Goal: Browse casually: Explore the website without a specific task or goal

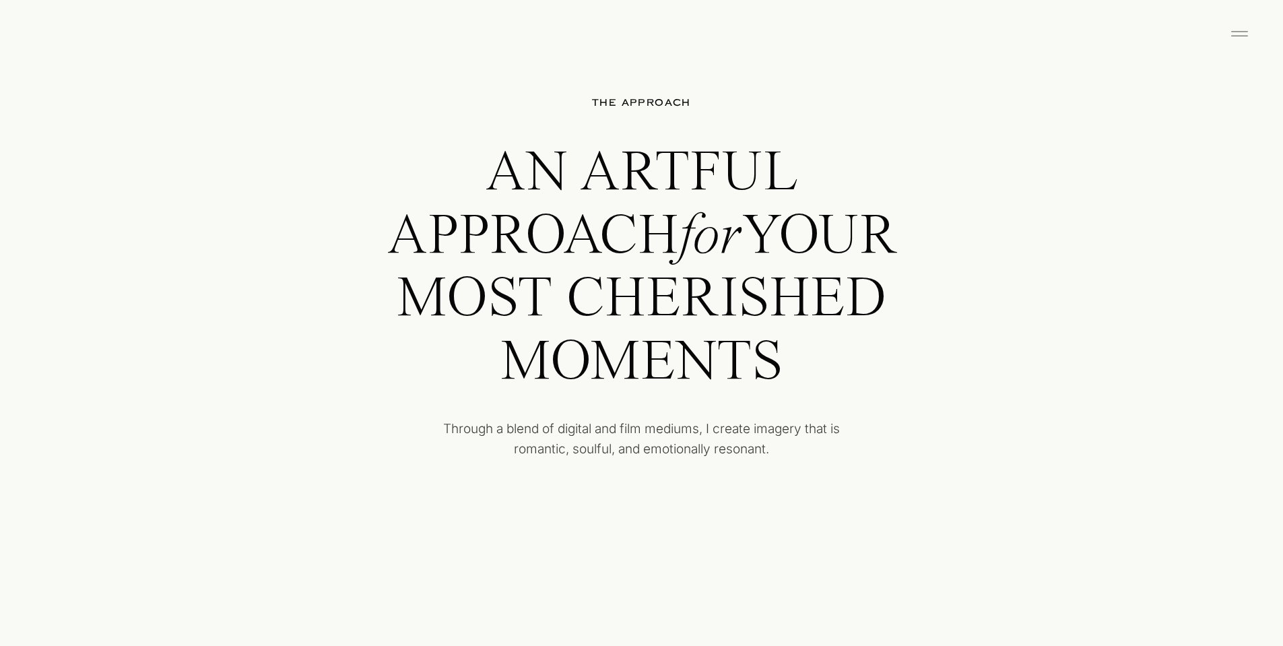
scroll to position [3389, 0]
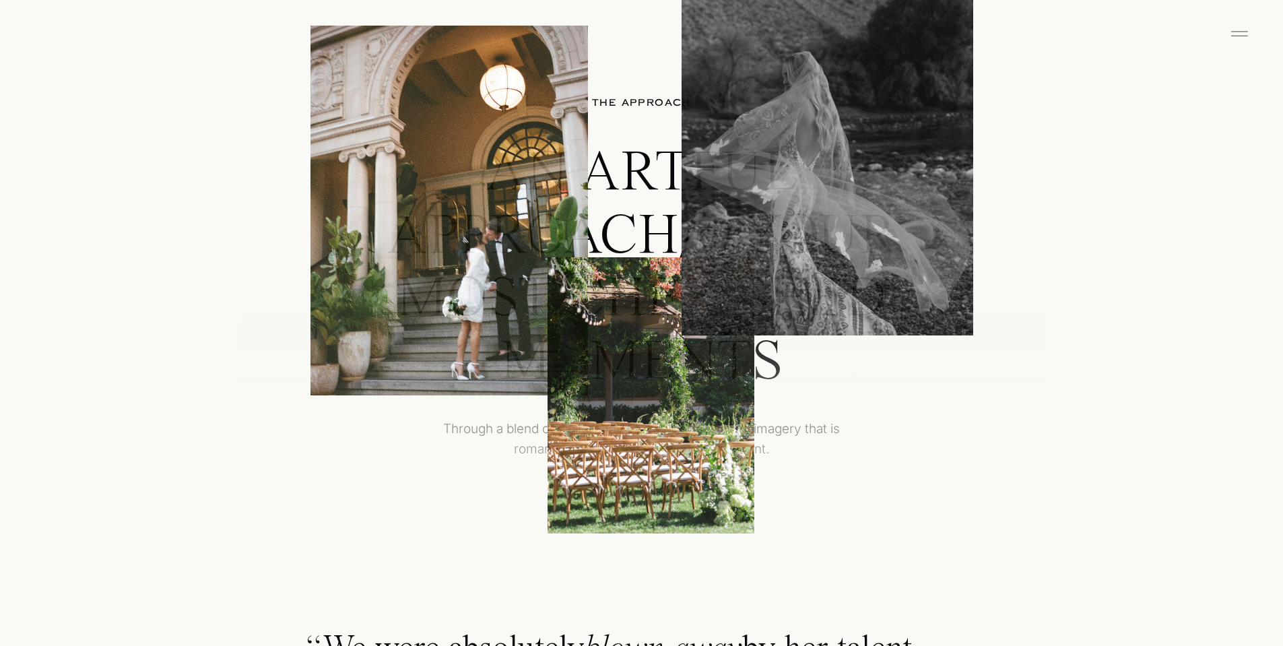
click at [1233, 29] on icon at bounding box center [1238, 34] width 27 height 22
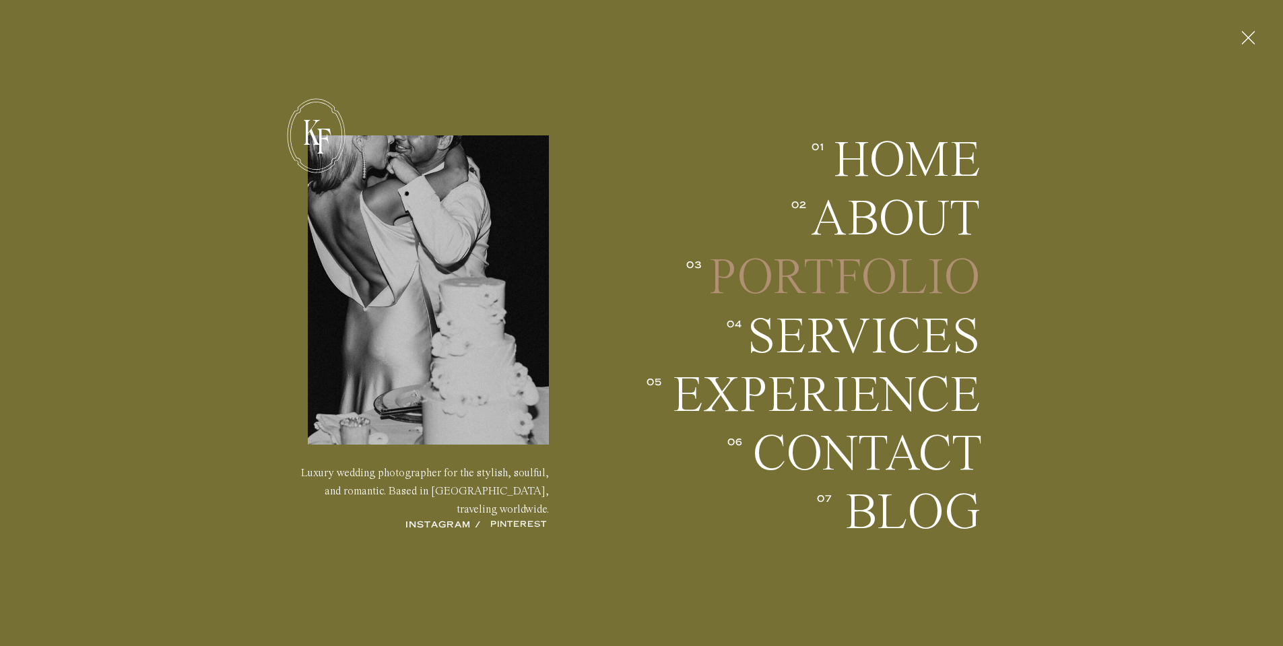
click at [868, 275] on h2 "Portfolio" at bounding box center [844, 277] width 273 height 50
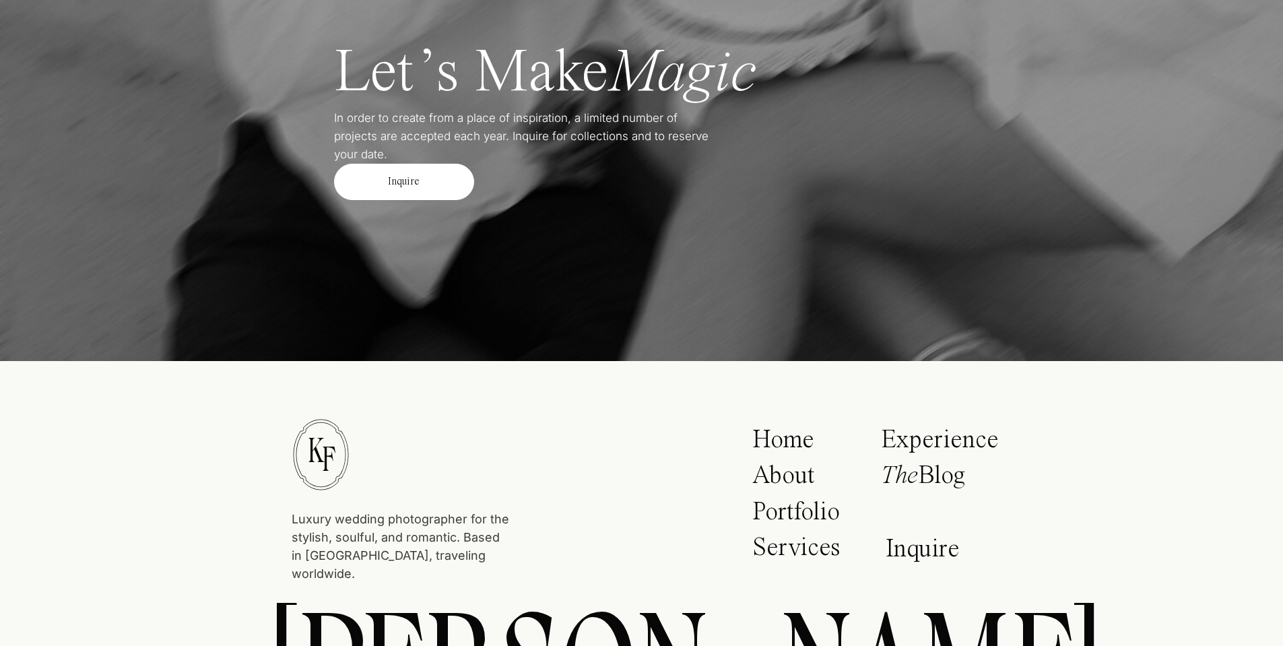
scroll to position [6058, 0]
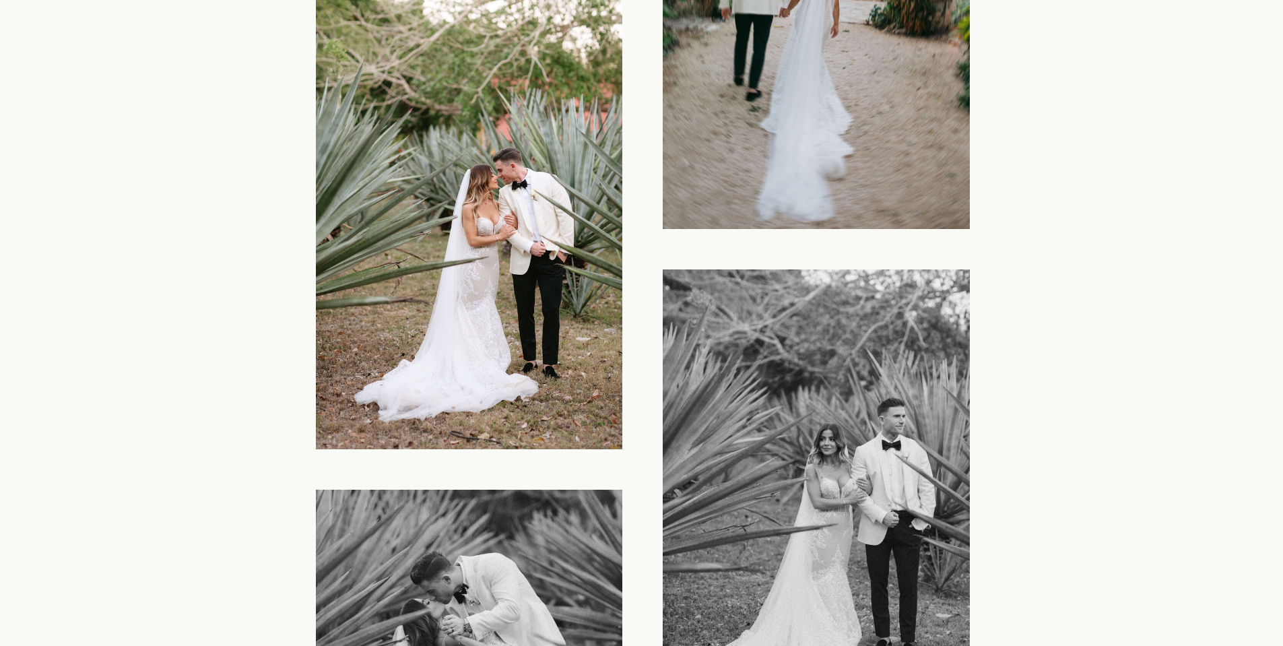
scroll to position [15455, 0]
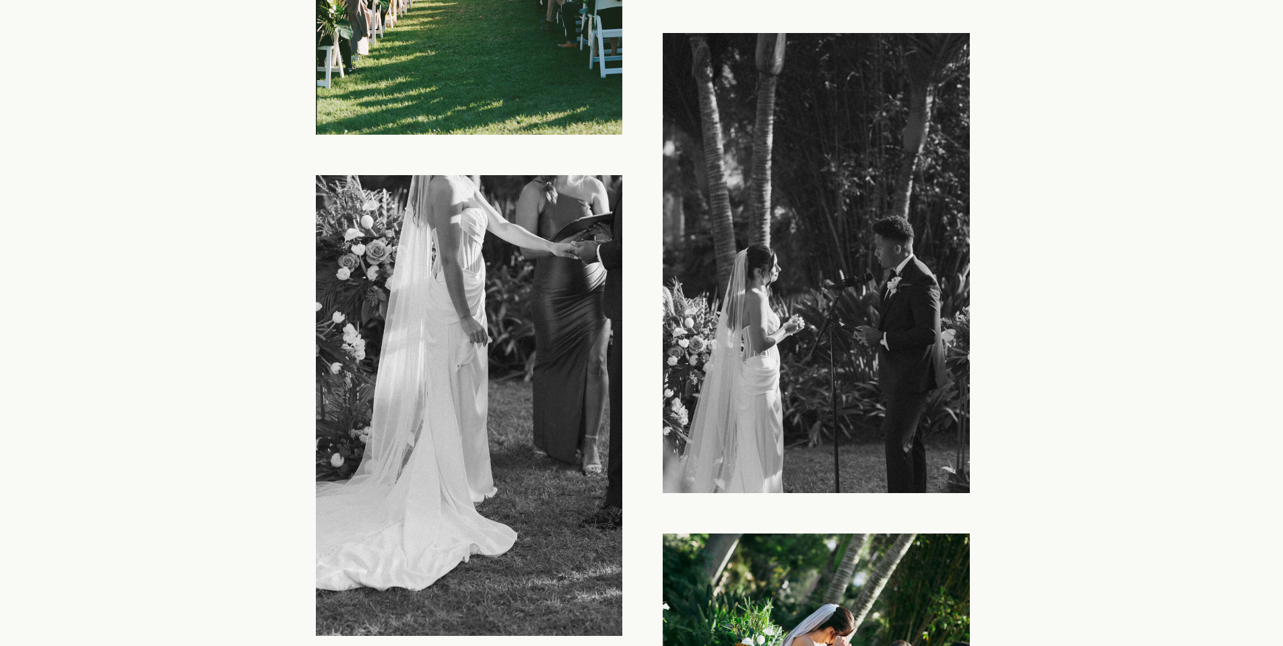
scroll to position [14931, 0]
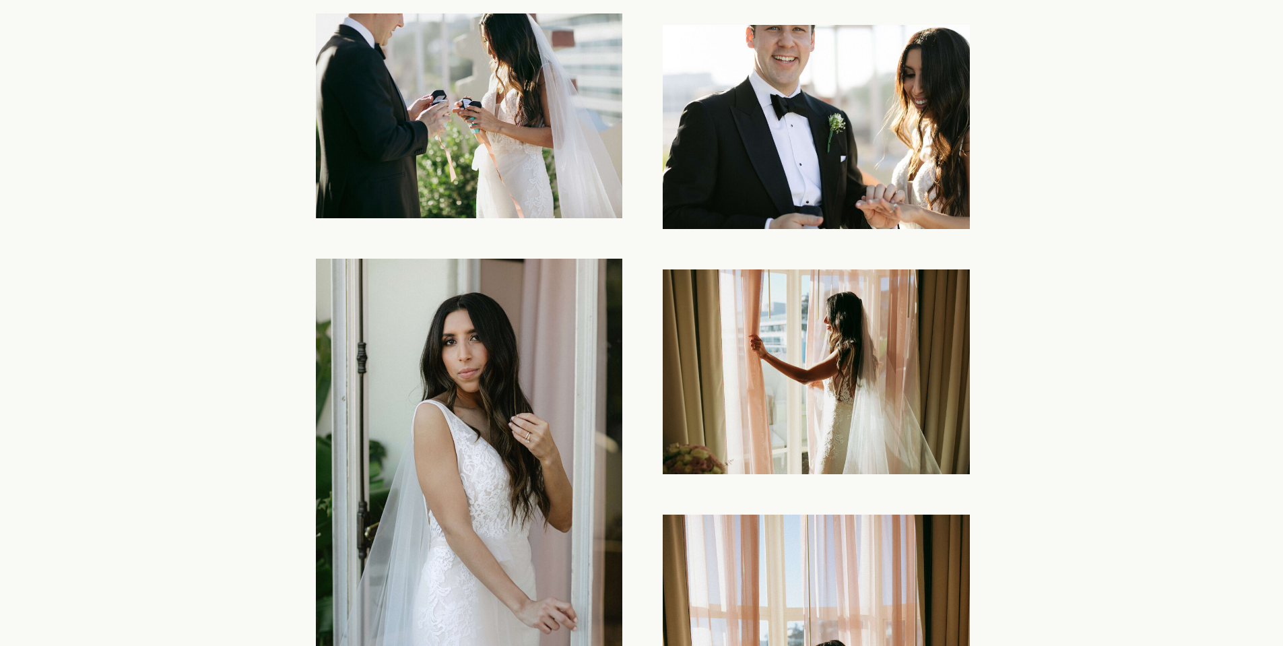
scroll to position [3954, 0]
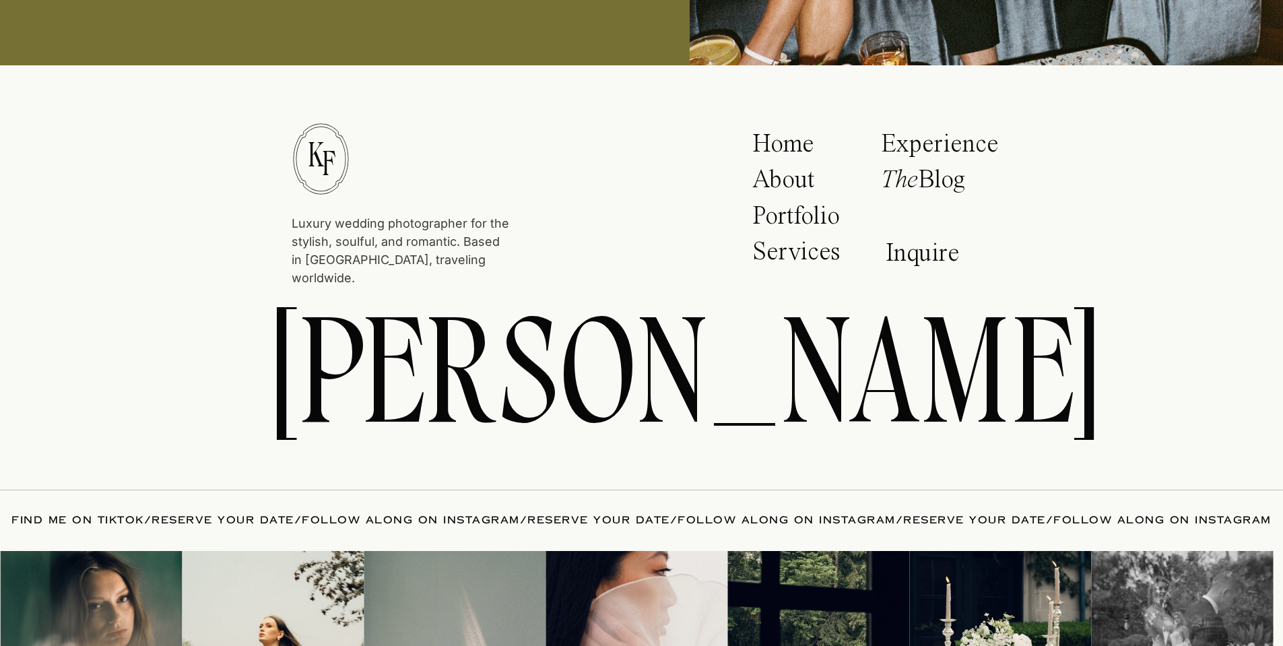
scroll to position [6813, 0]
